Goal: Navigation & Orientation: Find specific page/section

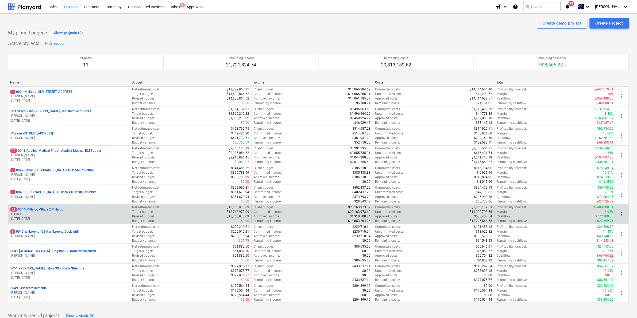
click at [53, 208] on div "21 0044-Millaroo - Stage 2 Millaroo K. Olive [DATE] - [DATE]" at bounding box center [69, 214] width 122 height 18
click at [52, 210] on p "21 0044-Millaroo - Stage 2 Millaroo" at bounding box center [36, 210] width 53 height 5
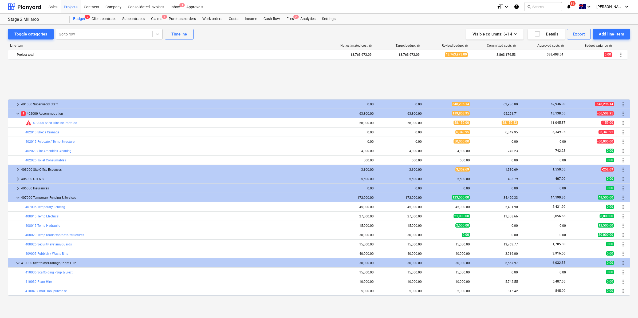
scroll to position [224, 0]
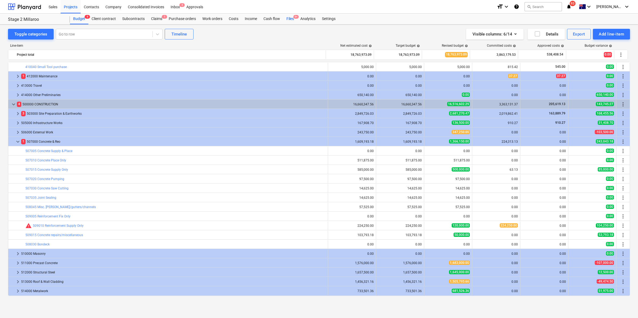
click at [291, 22] on div "Files 9+" at bounding box center [290, 19] width 14 height 11
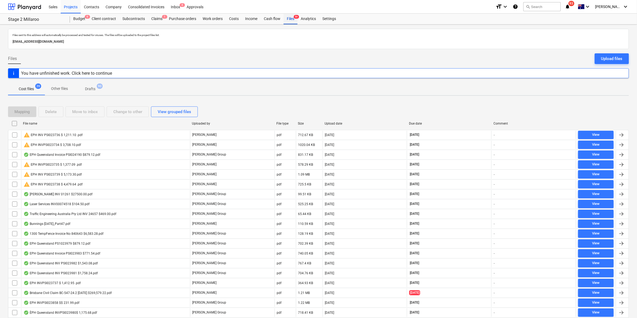
click at [291, 18] on div "Files 9+" at bounding box center [290, 19] width 14 height 11
click at [73, 5] on div "Projects" at bounding box center [71, 7] width 20 height 14
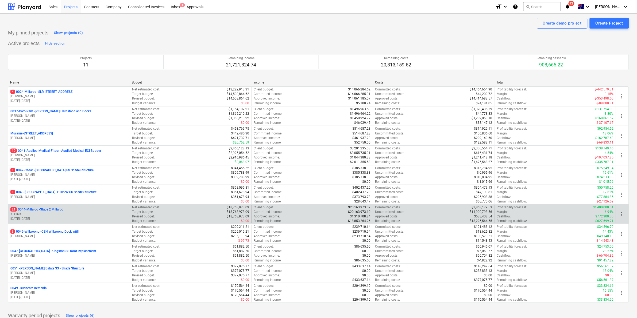
click at [45, 208] on p "21 0044-Millaroo - Stage 2 Millaroo" at bounding box center [36, 210] width 53 height 5
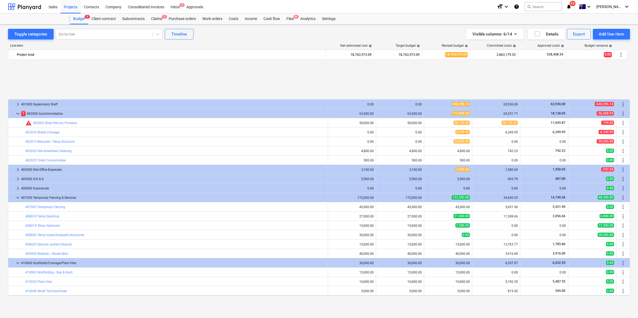
scroll to position [224, 0]
click at [124, 33] on div at bounding box center [104, 34] width 91 height 5
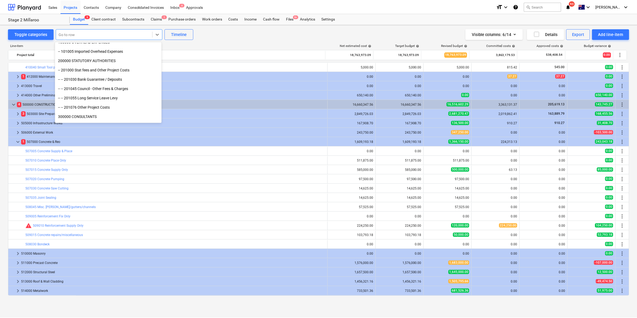
scroll to position [0, 0]
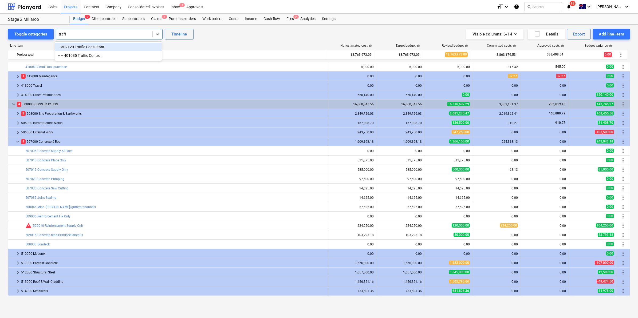
type input "traff"
click at [212, 36] on div "Toggle categories option -- 302120 Traffic Consultant focused, 1 of 2. 2 result…" at bounding box center [319, 34] width 622 height 11
click at [294, 18] on span "9+" at bounding box center [296, 17] width 5 height 4
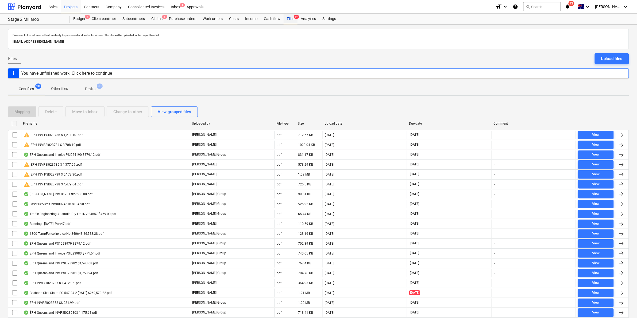
click at [288, 16] on div "Files 9+" at bounding box center [290, 19] width 14 height 11
click at [186, 20] on div "Purchase orders" at bounding box center [183, 19] width 34 height 11
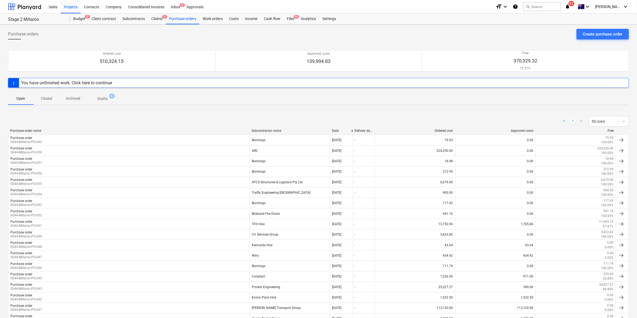
click at [156, 111] on div "< 1 > 50 rows Purchase order name Subcontractor name Date Delivery date Ordered…" at bounding box center [318, 296] width 621 height 372
click at [291, 20] on div "Files 9+" at bounding box center [290, 19] width 14 height 11
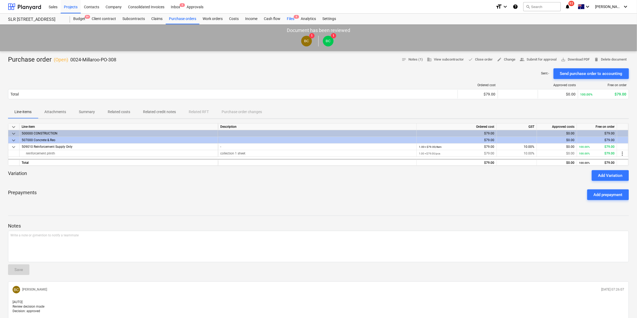
click at [289, 18] on div "Files 4" at bounding box center [290, 19] width 14 height 11
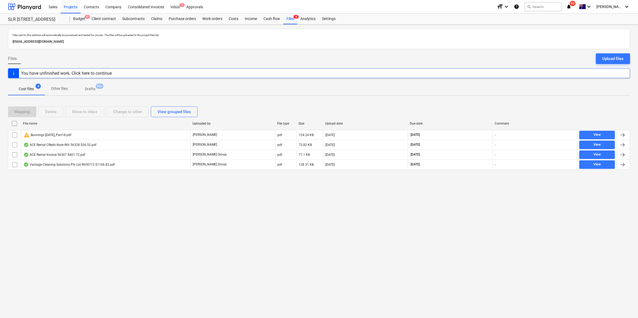
click at [572, 8] on icon "notifications" at bounding box center [569, 6] width 5 height 6
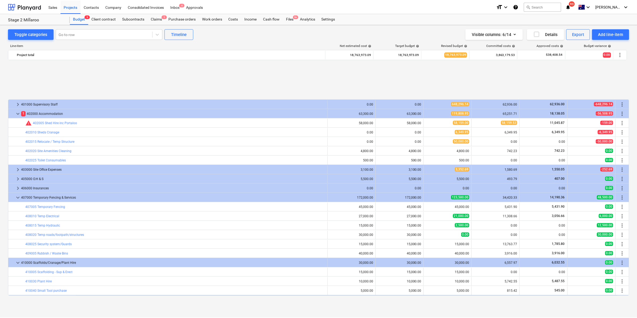
scroll to position [224, 0]
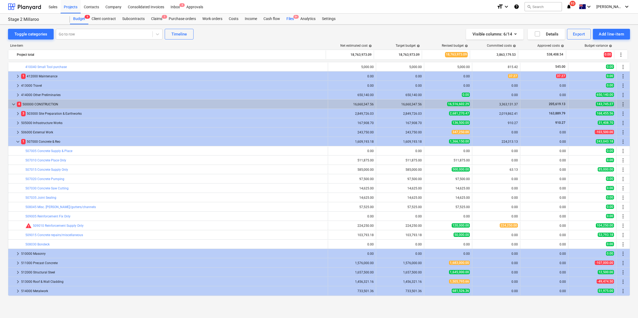
drag, startPoint x: 0, startPoint y: 0, endPoint x: 292, endPoint y: 20, distance: 292.4
click at [292, 20] on div "Files 9+" at bounding box center [290, 19] width 14 height 11
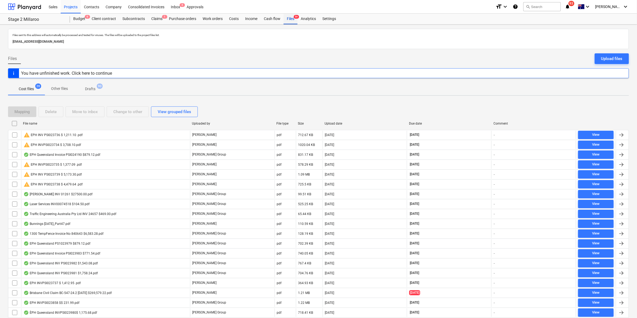
click at [293, 22] on div "Files 9+" at bounding box center [290, 19] width 14 height 11
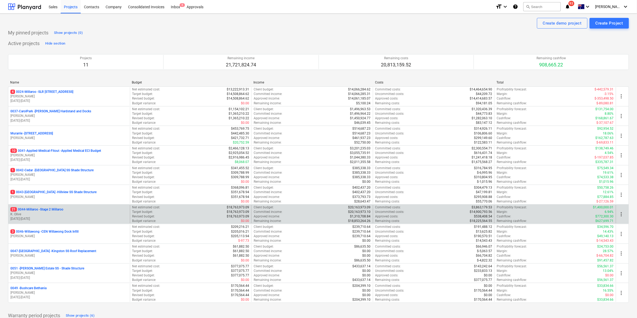
click at [48, 209] on p "21 0044-Millaroo - Stage 2 Millaroo" at bounding box center [36, 210] width 53 height 5
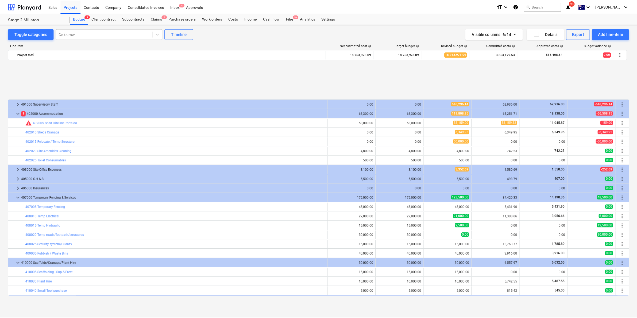
scroll to position [224, 0]
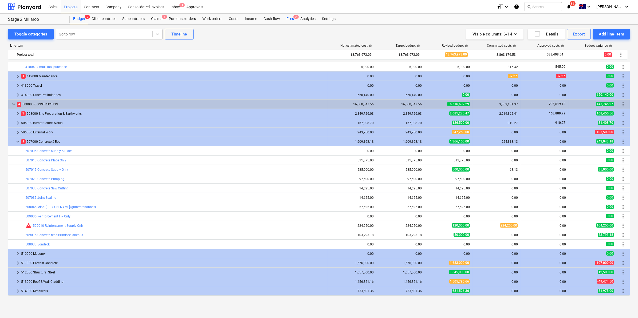
click at [289, 18] on div "Files 9+" at bounding box center [290, 19] width 14 height 11
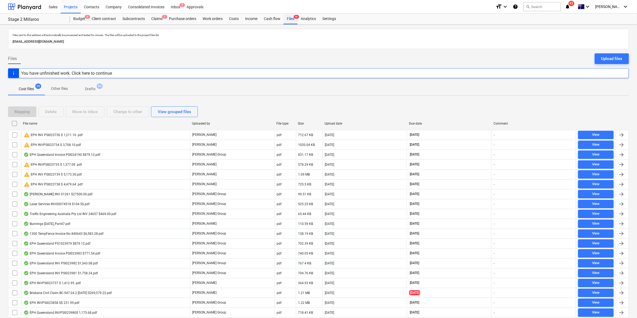
click at [290, 18] on div "Files 9+" at bounding box center [290, 19] width 14 height 11
click at [74, 6] on div "Projects" at bounding box center [71, 7] width 20 height 14
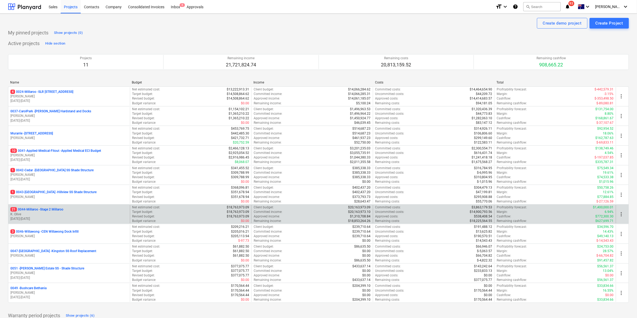
click at [42, 210] on p "21 0044-Millaroo - Stage 2 Millaroo" at bounding box center [36, 210] width 53 height 5
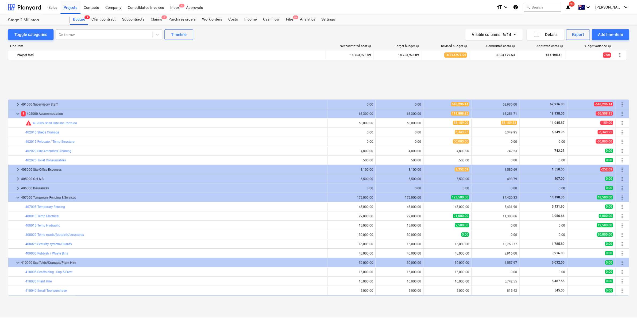
scroll to position [224, 0]
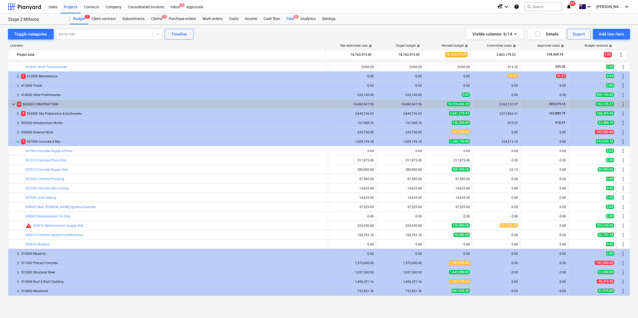
click at [290, 20] on div "Files 9+" at bounding box center [290, 19] width 14 height 11
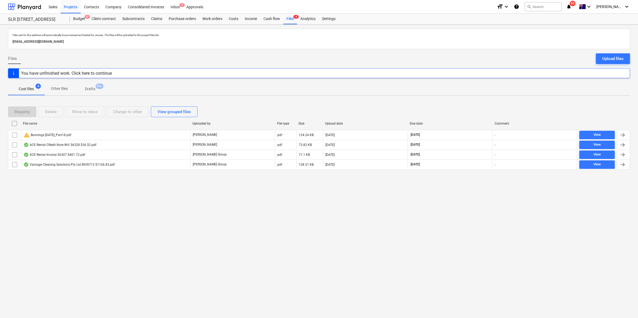
click at [411, 42] on p "[EMAIL_ADDRESS][DOMAIN_NAME]" at bounding box center [319, 42] width 613 height 6
click at [71, 6] on div "Projects" at bounding box center [71, 7] width 20 height 14
